Goal: Task Accomplishment & Management: Complete application form

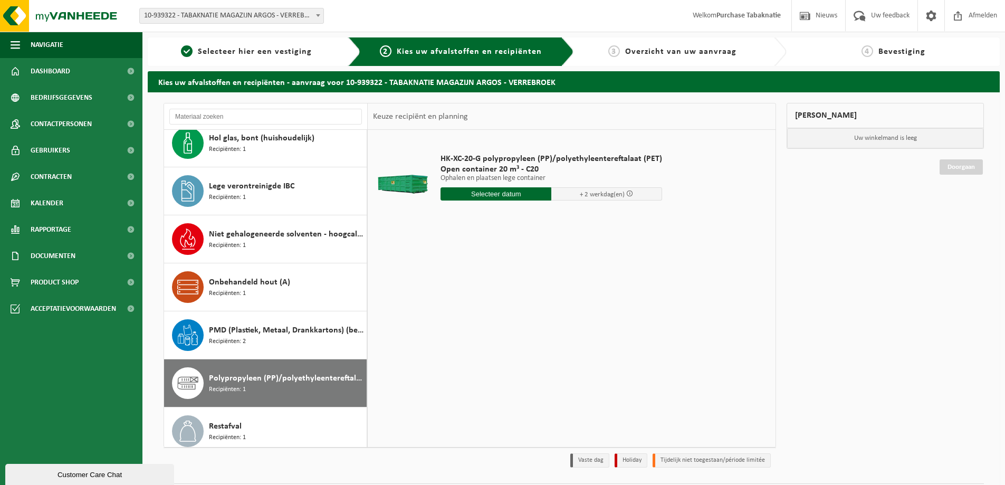
click at [256, 15] on span "10-939322 - TABAKNATIE MAGAZIJN ARGOS - VERREBROEK" at bounding box center [232, 15] width 184 height 15
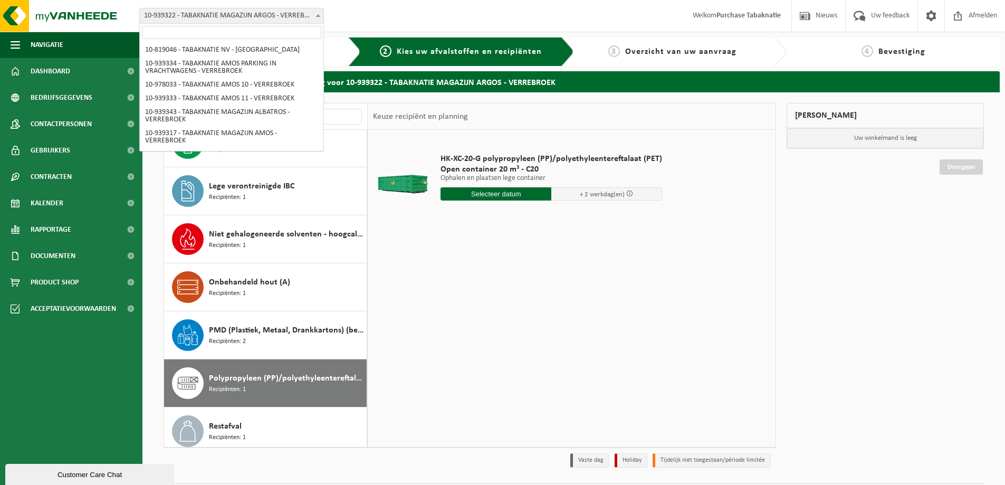
scroll to position [295, 0]
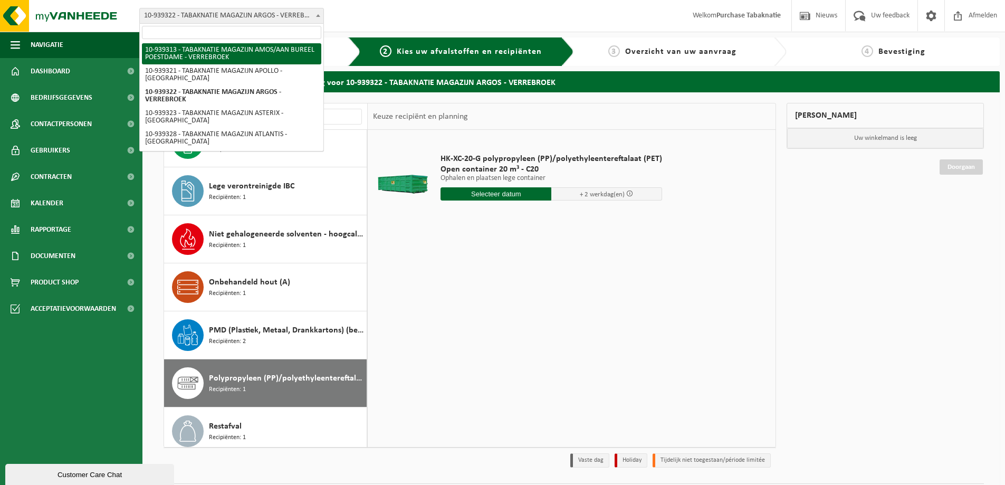
click at [249, 28] on input "search" at bounding box center [231, 32] width 179 height 13
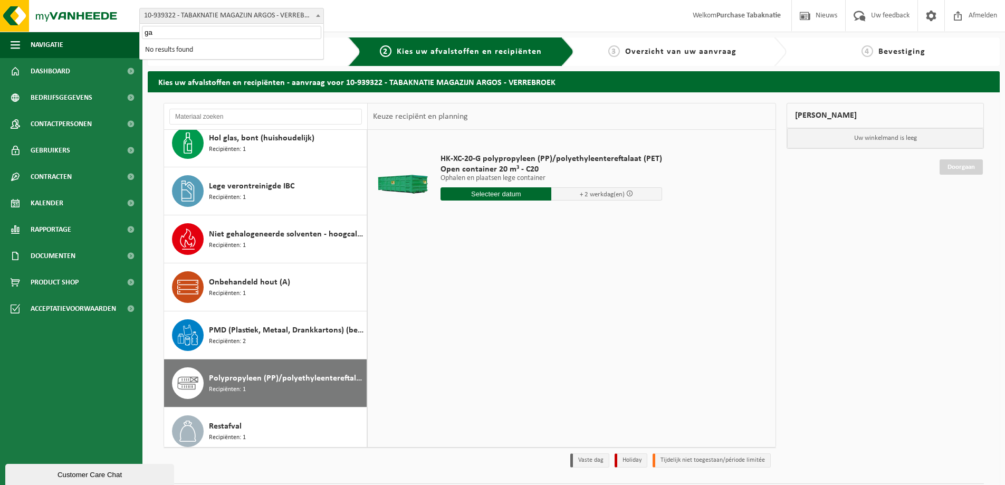
scroll to position [0, 0]
type input "gara"
select select "138231"
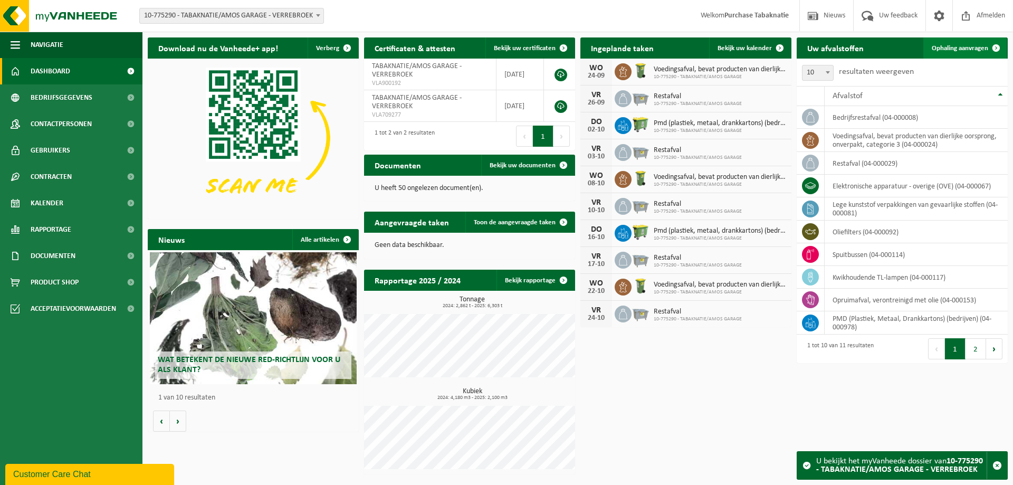
click at [989, 52] on span at bounding box center [996, 47] width 21 height 21
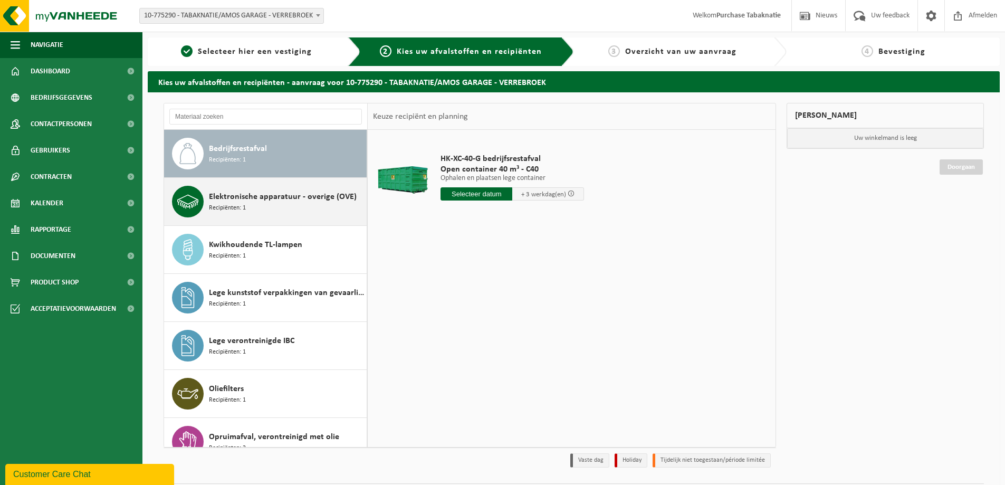
click at [293, 207] on div "Elektronische apparatuur - overige (OVE) Recipiënten: 1" at bounding box center [286, 202] width 155 height 32
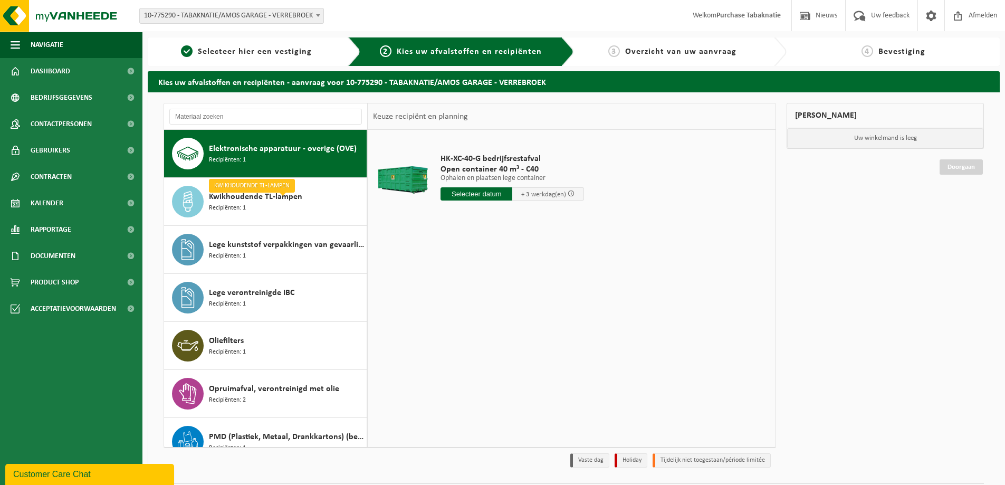
scroll to position [48, 0]
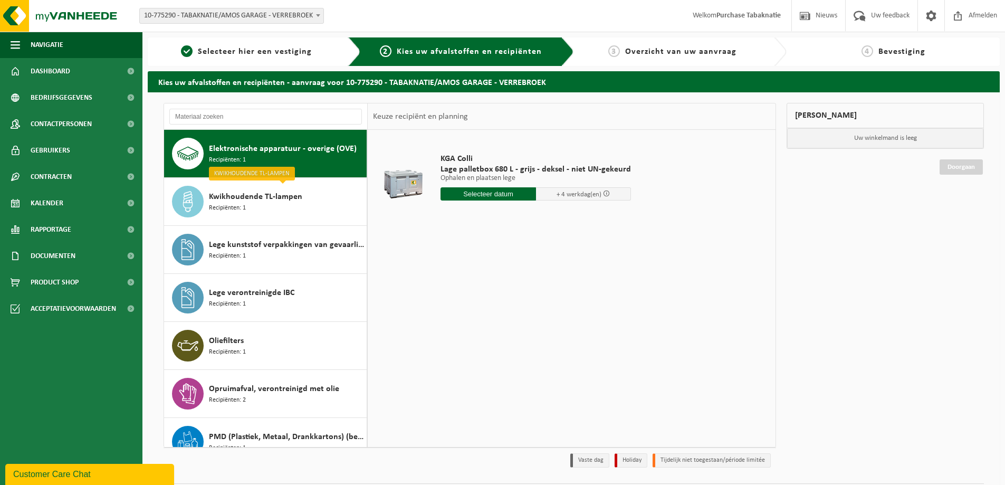
click at [501, 196] on input "text" at bounding box center [489, 193] width 96 height 13
click at [487, 194] on input "text" at bounding box center [489, 193] width 96 height 13
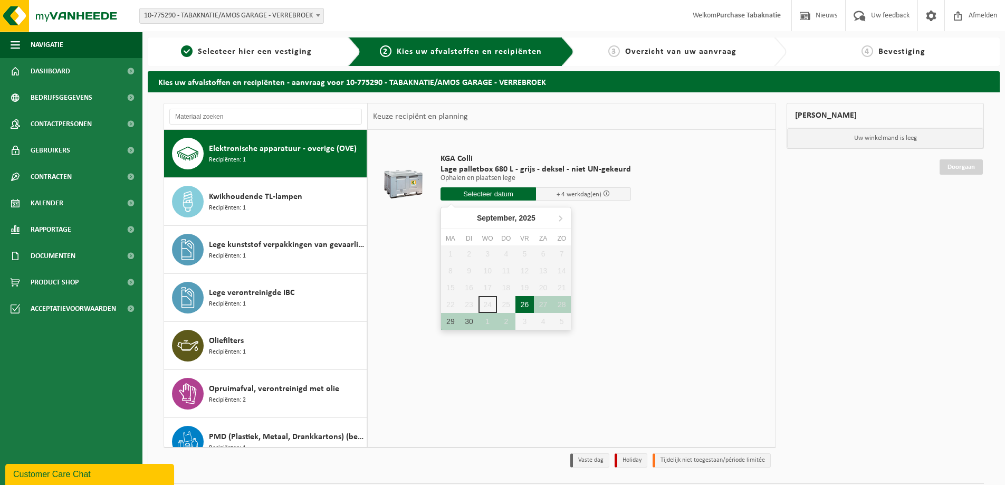
click at [525, 305] on div "26" at bounding box center [525, 304] width 18 height 17
type input "Van 2025-09-26"
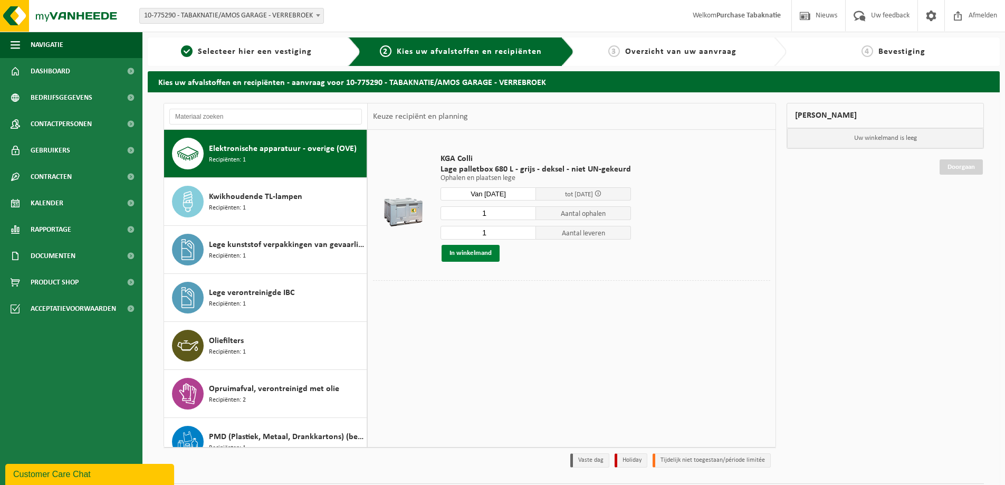
click at [477, 249] on button "In winkelmand" at bounding box center [471, 253] width 58 height 17
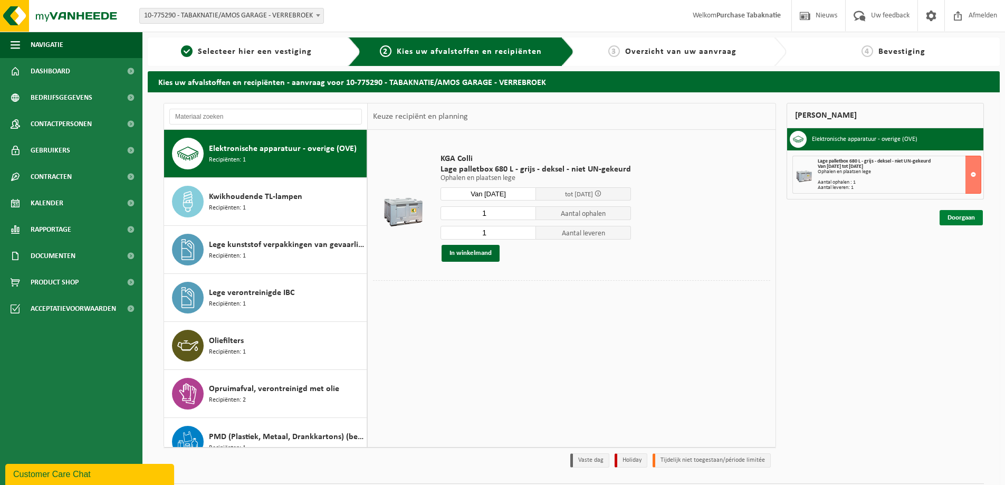
click at [970, 219] on link "Doorgaan" at bounding box center [961, 217] width 43 height 15
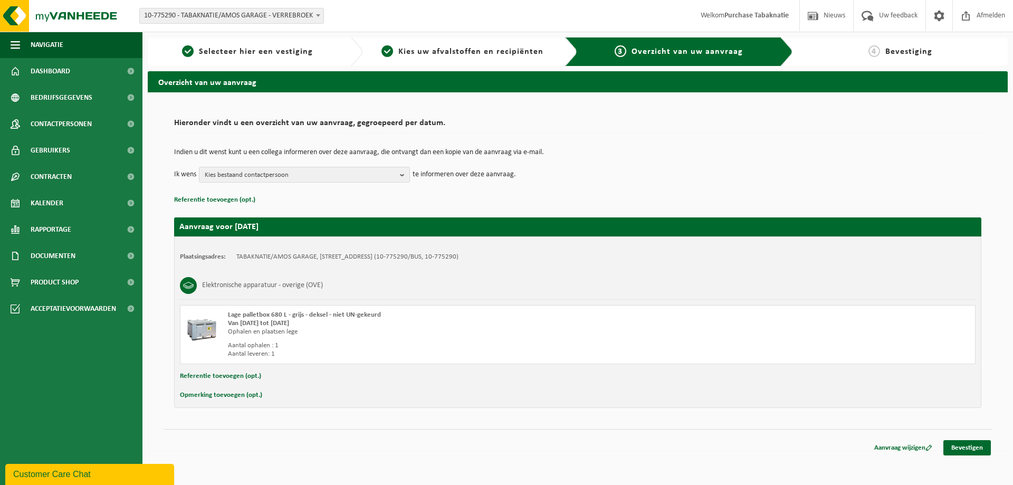
click at [242, 374] on button "Referentie toevoegen (opt.)" at bounding box center [220, 376] width 81 height 14
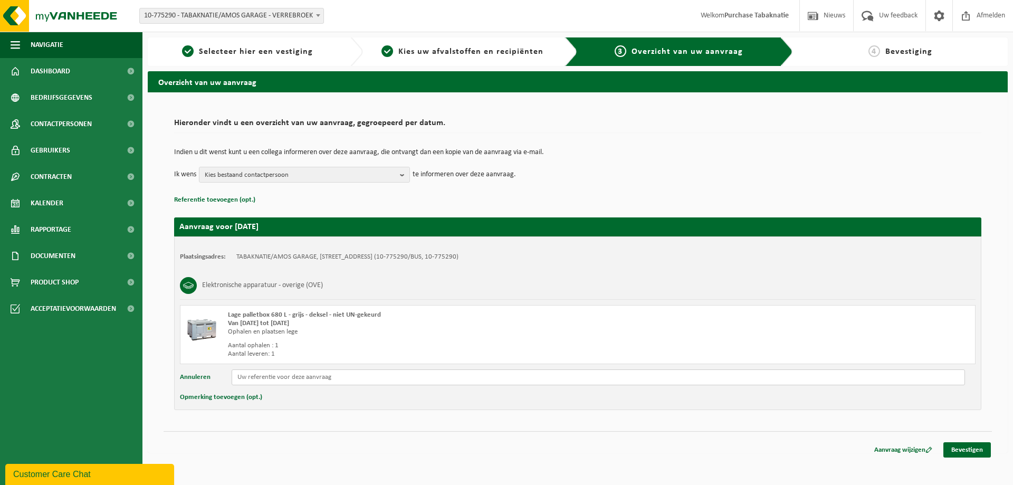
click at [264, 378] on input "text" at bounding box center [599, 377] width 734 height 16
paste input "PO 25-0001920"
type input "PO 25-0001920"
click at [970, 450] on link "Bevestigen" at bounding box center [968, 449] width 48 height 15
